Goal: Transaction & Acquisition: Purchase product/service

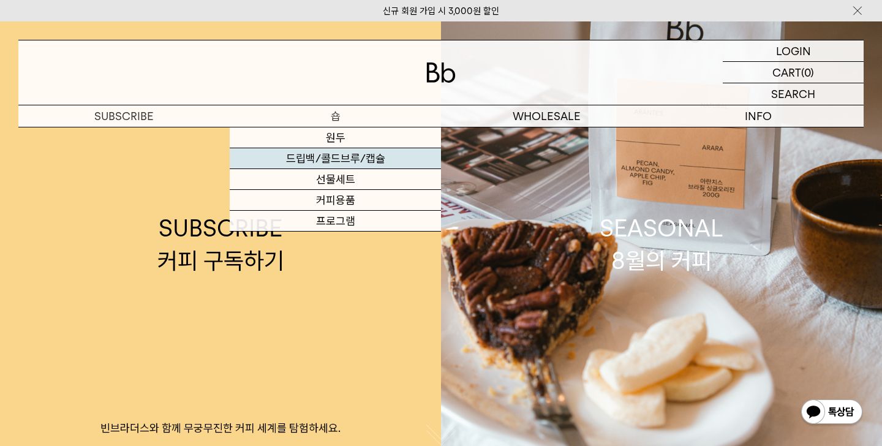
click at [340, 157] on link "드립백/콜드브루/캡슐" at bounding box center [335, 158] width 211 height 21
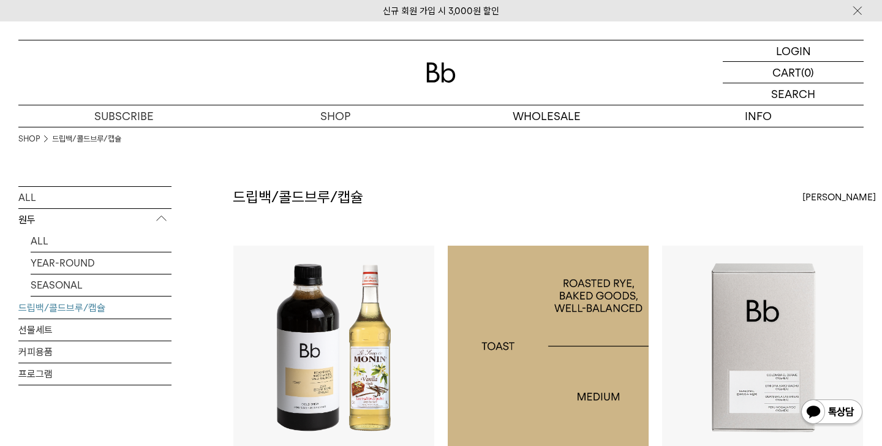
scroll to position [90, 0]
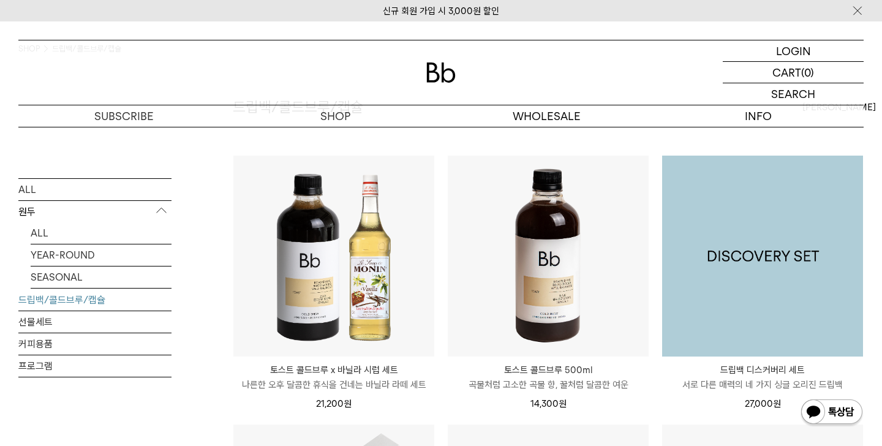
click at [737, 218] on img at bounding box center [762, 256] width 201 height 201
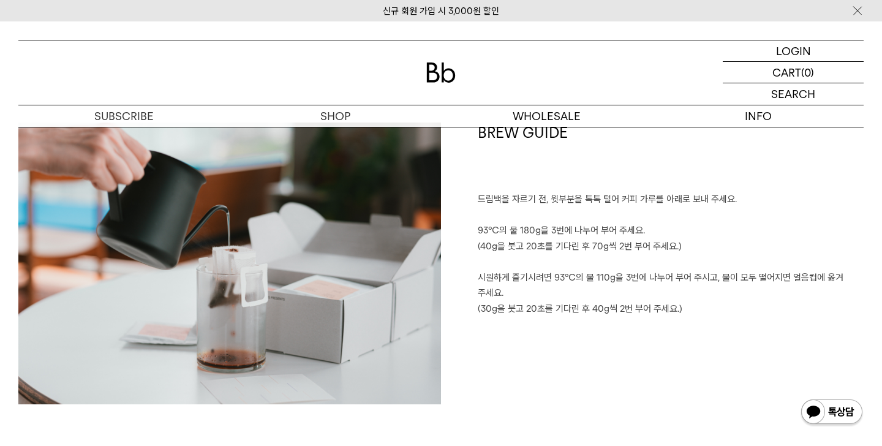
scroll to position [2346, 0]
